Goal: Obtain resource: Obtain resource

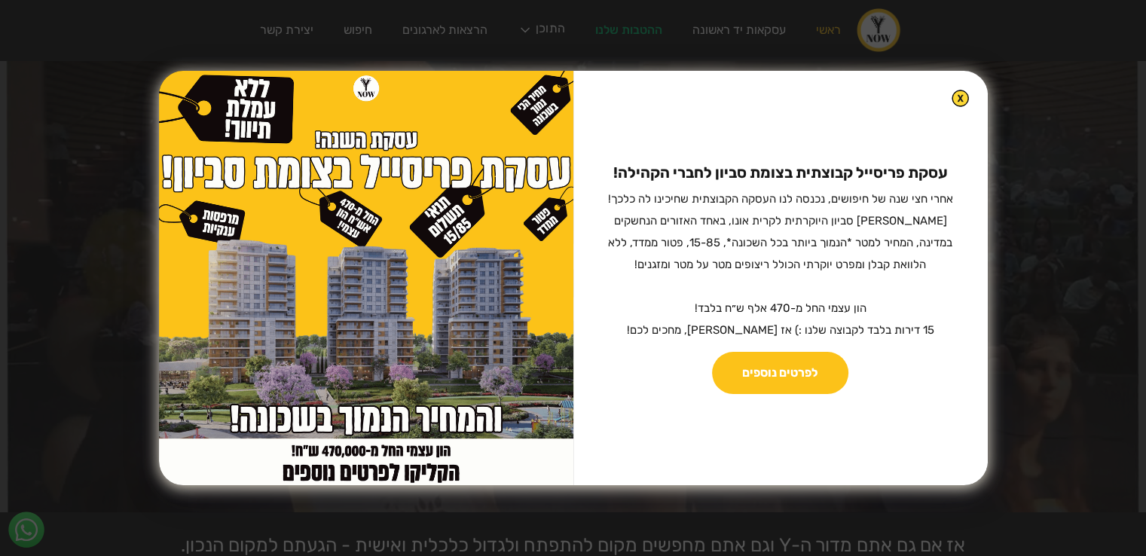
click at [952, 100] on img at bounding box center [960, 98] width 17 height 17
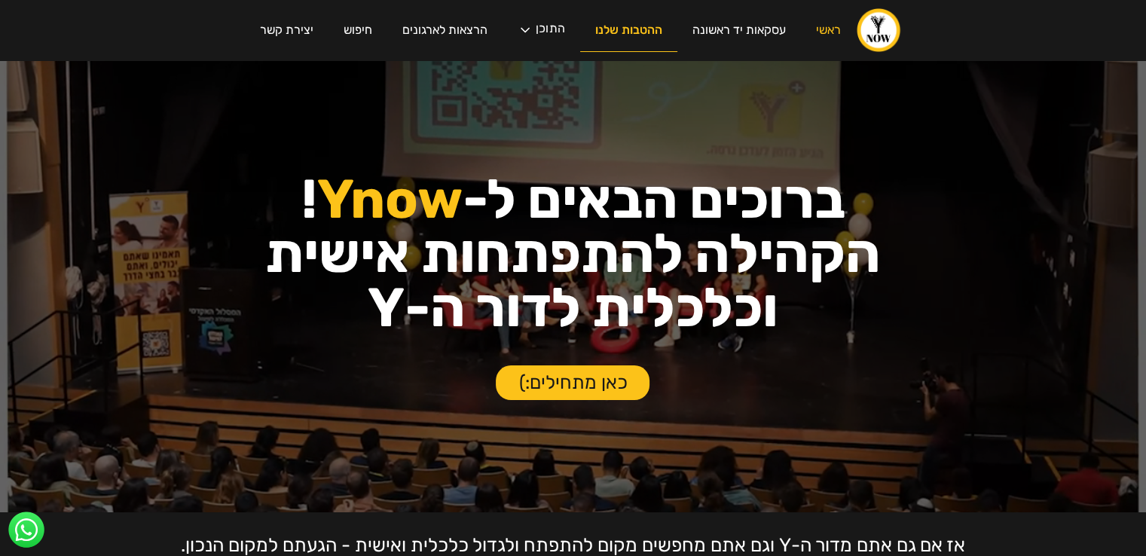
click at [630, 38] on link "ההטבות שלנו" at bounding box center [628, 30] width 97 height 43
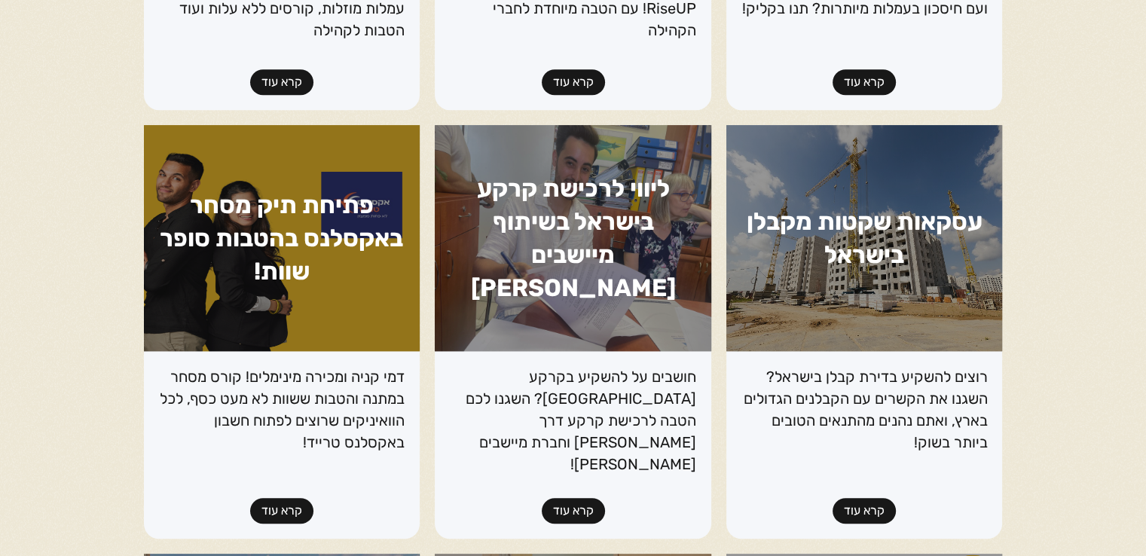
scroll to position [1008, 0]
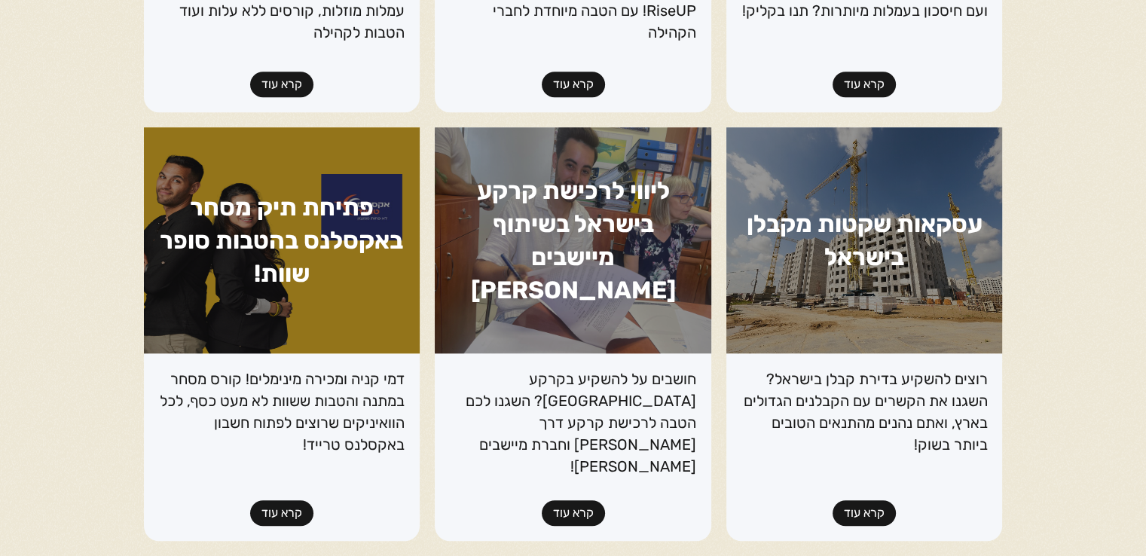
click at [295, 500] on link "קרא עוד" at bounding box center [281, 513] width 63 height 26
